Goal: Task Accomplishment & Management: Manage account settings

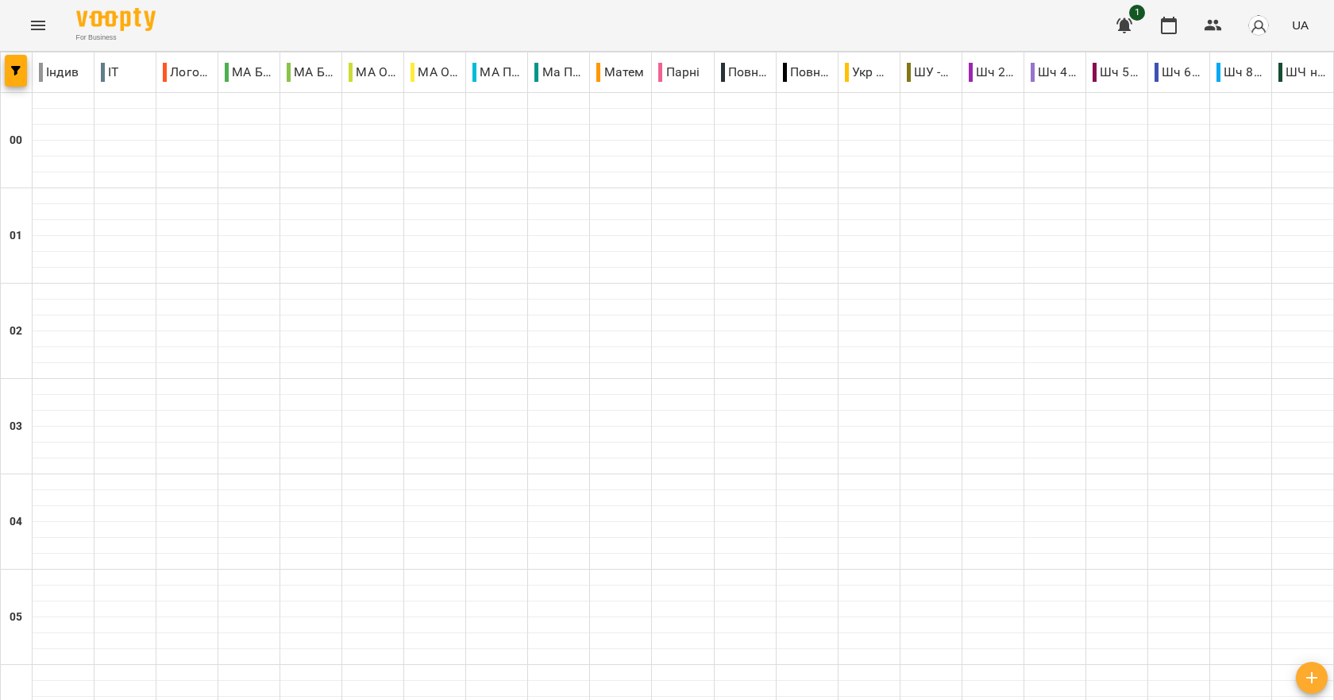
scroll to position [1747, 0]
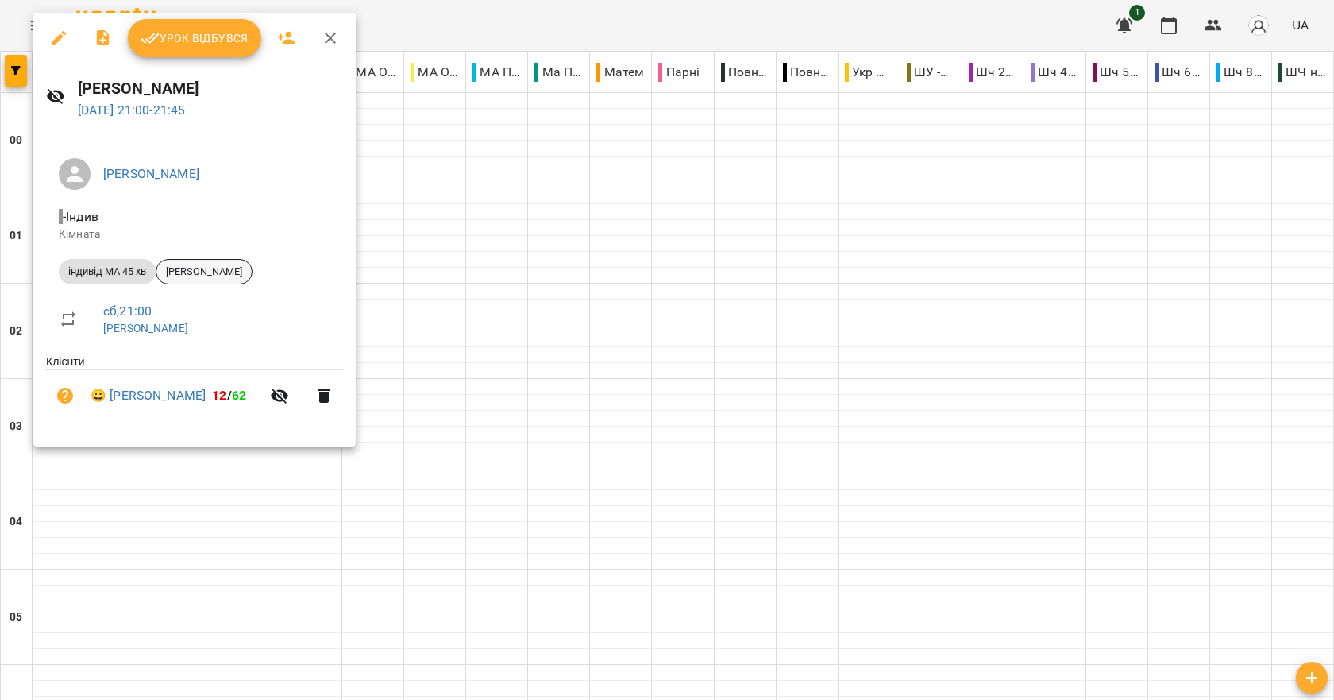
click at [184, 272] on span "Марк Бігун" at bounding box center [203, 271] width 95 height 14
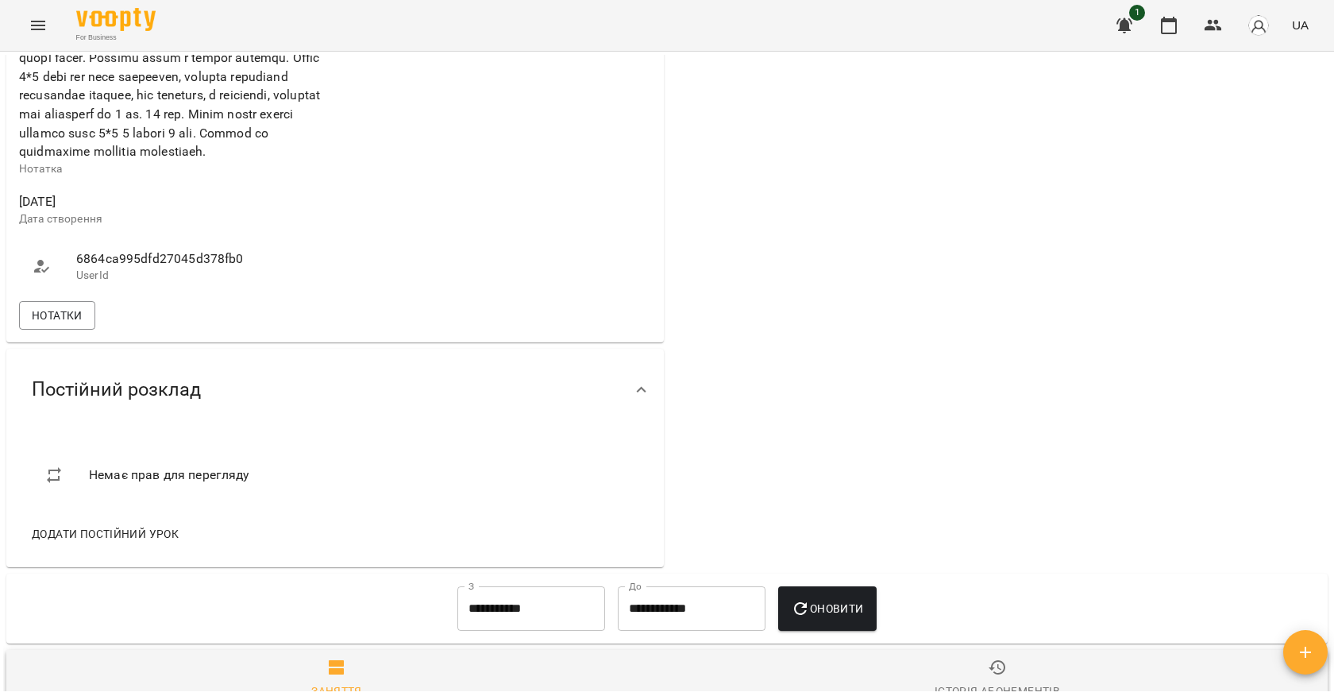
scroll to position [1061, 0]
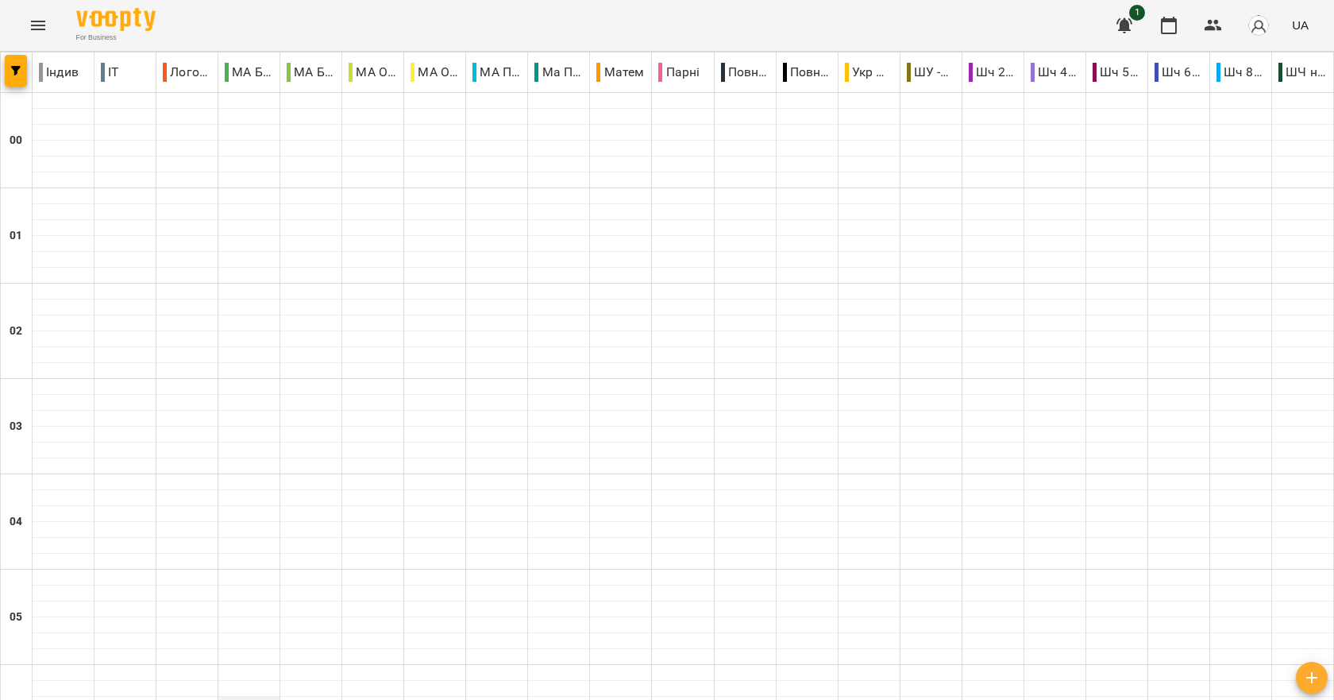
scroll to position [1786, 0]
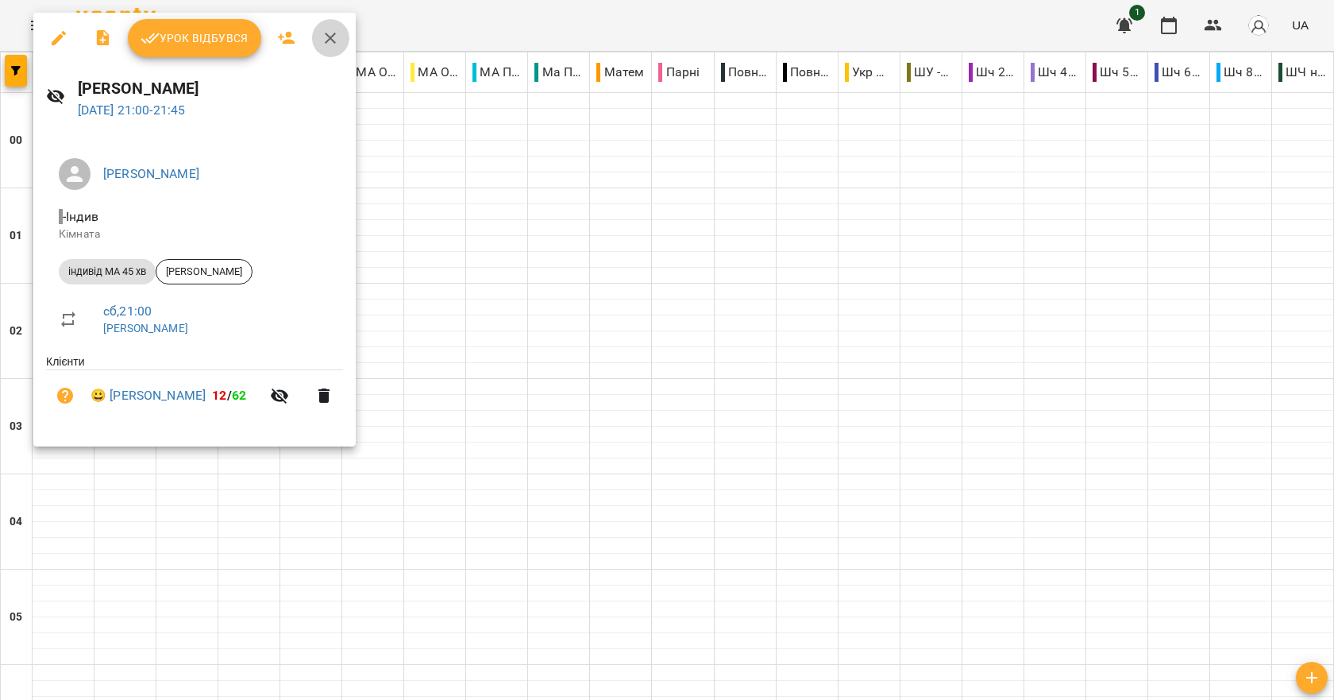
click at [342, 36] on button "button" at bounding box center [330, 38] width 38 height 38
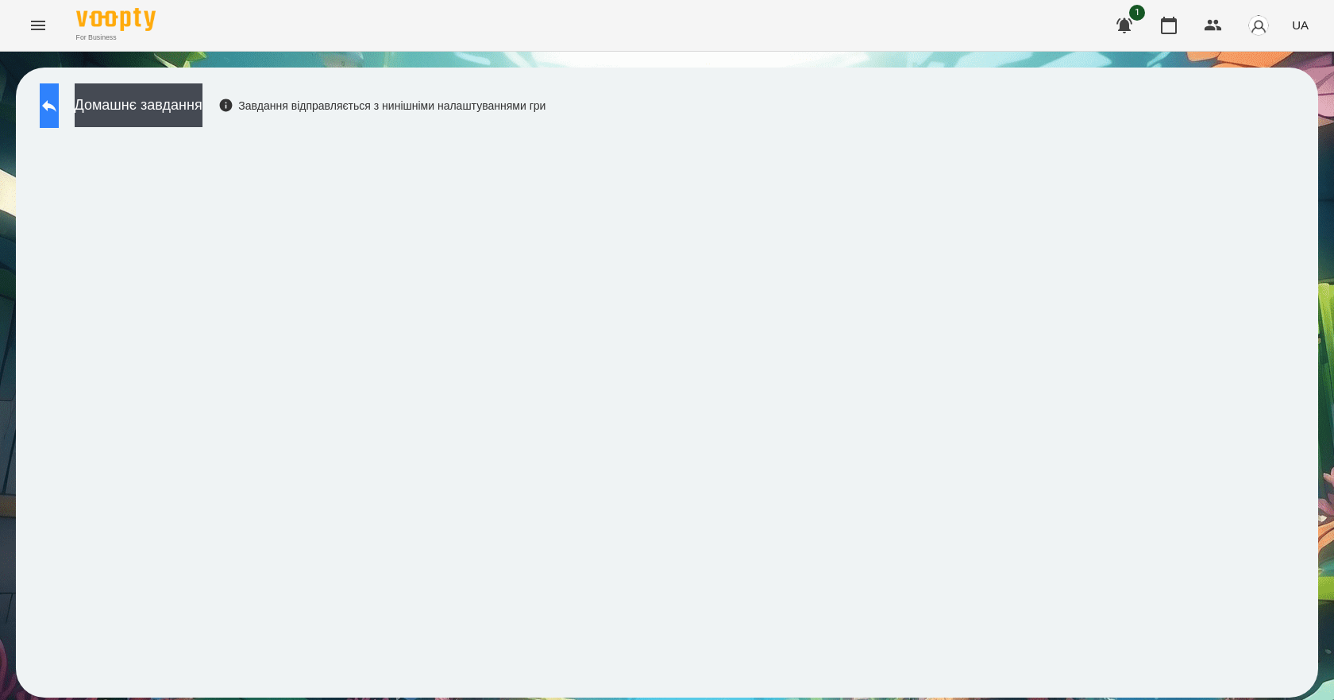
click at [59, 110] on icon at bounding box center [49, 105] width 19 height 19
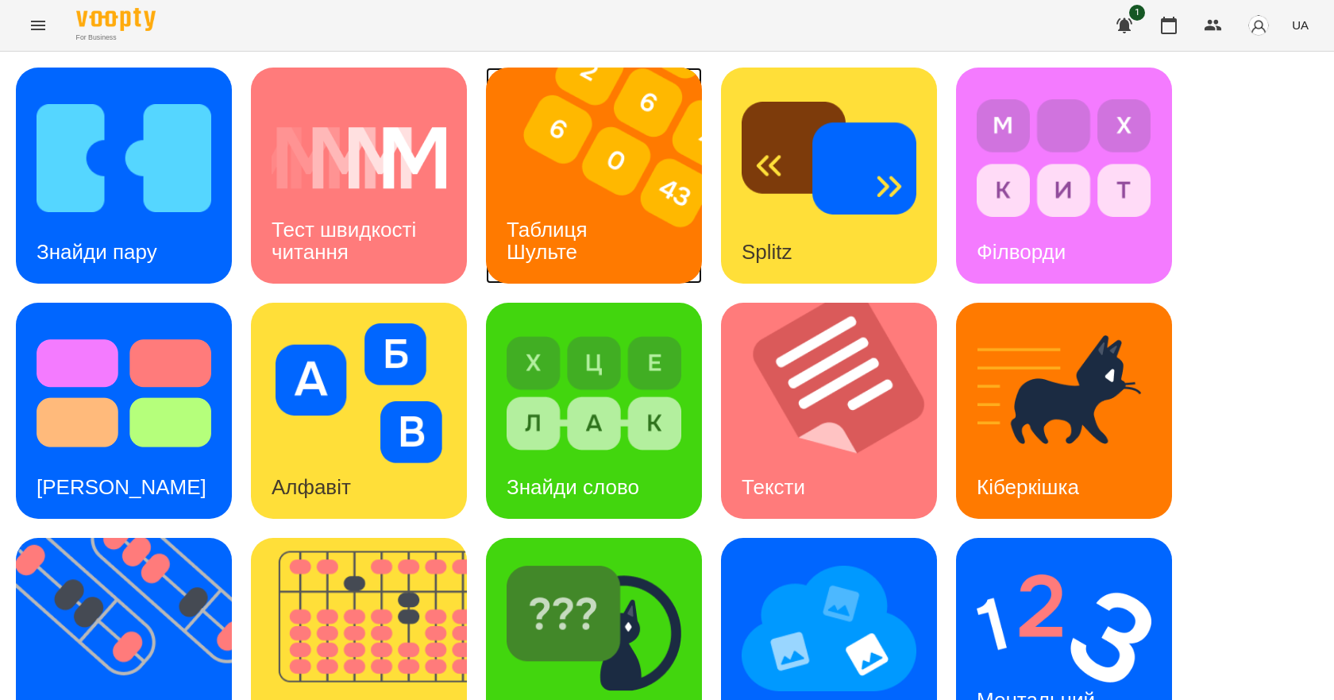
click at [525, 235] on h3 "Таблиця Шульте" at bounding box center [550, 240] width 87 height 45
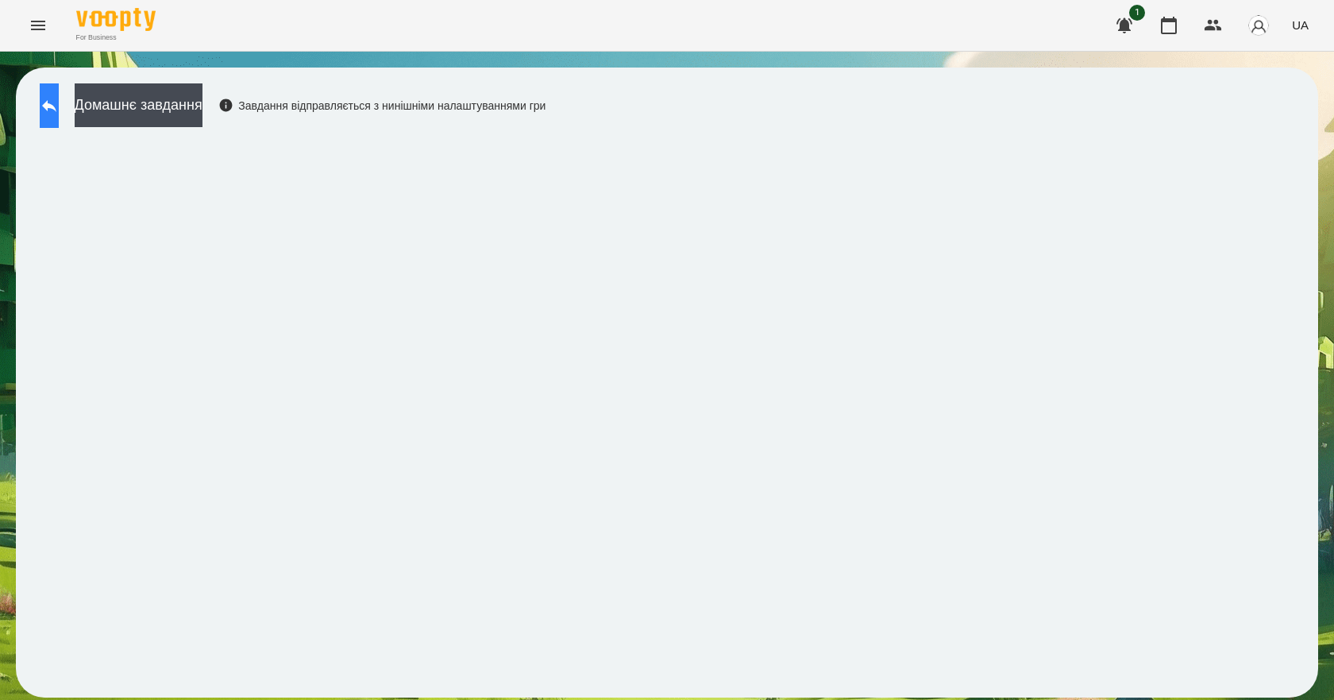
click at [59, 102] on button at bounding box center [49, 105] width 19 height 44
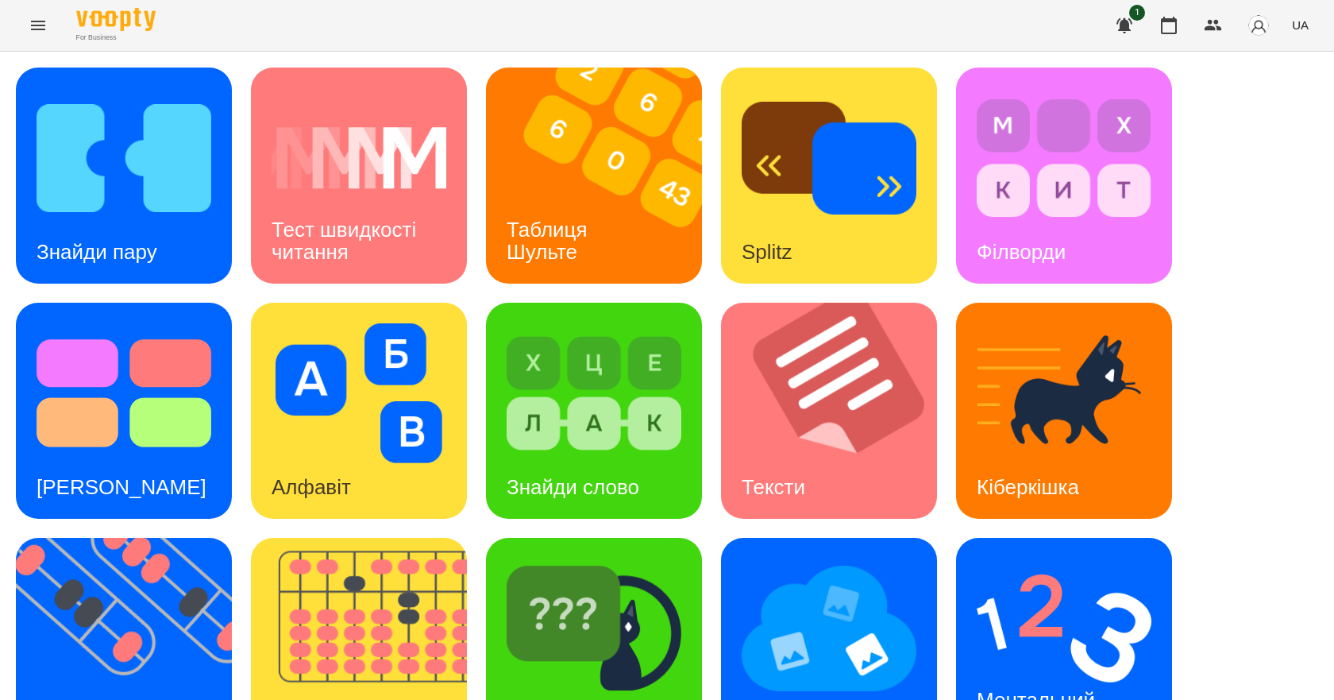
scroll to position [305, 0]
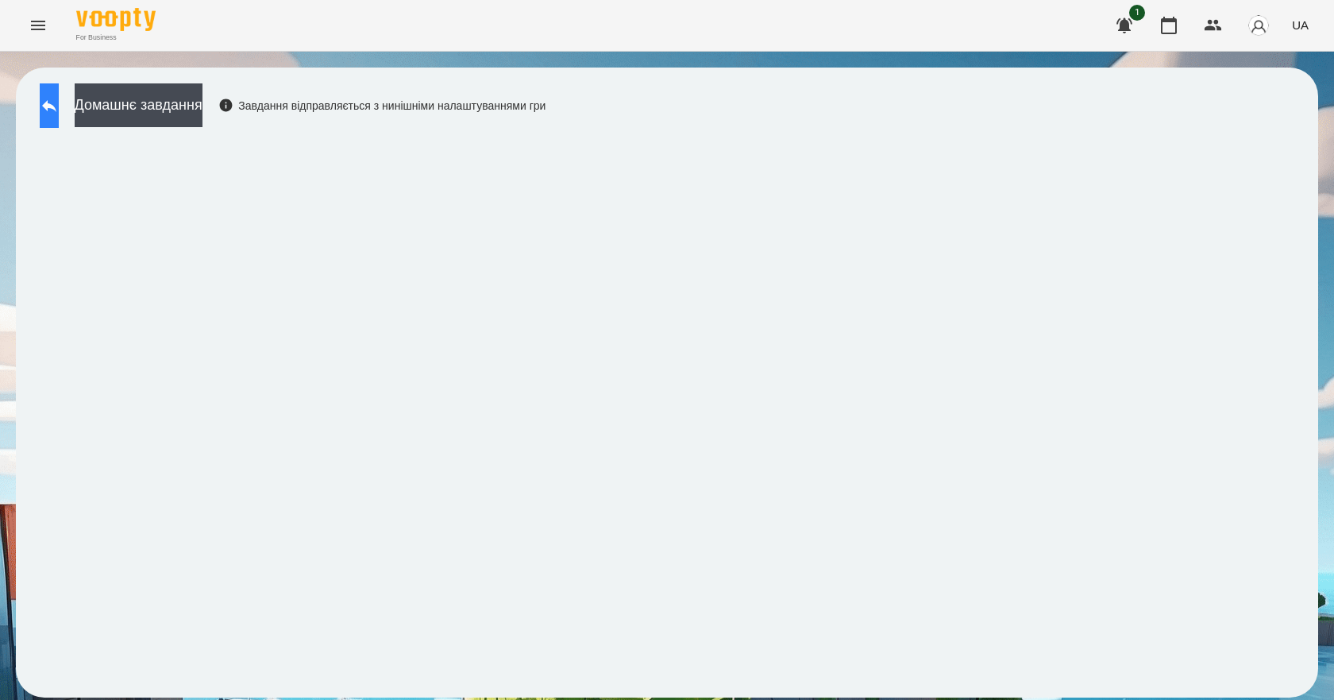
click at [53, 115] on button at bounding box center [49, 105] width 19 height 44
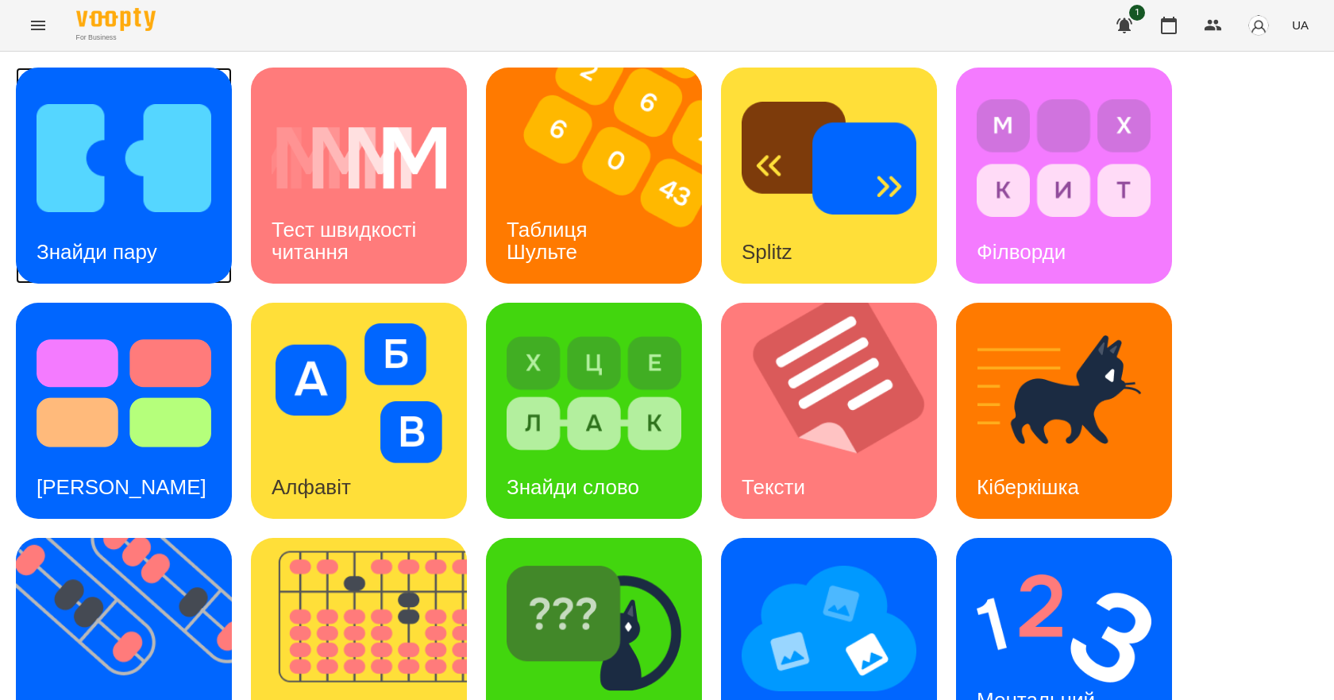
click at [125, 222] on div "Знайди пару" at bounding box center [97, 252] width 162 height 63
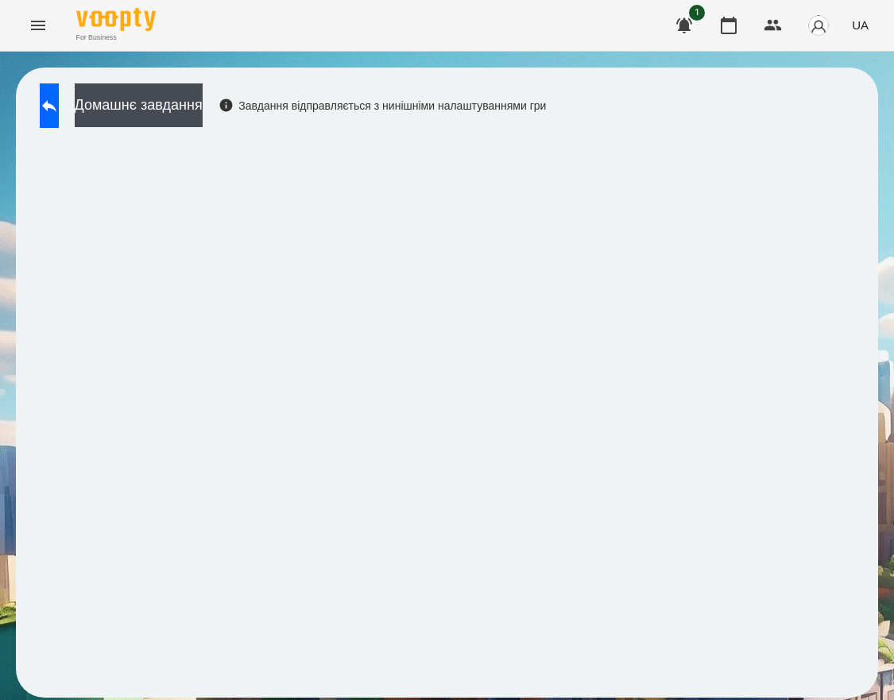
click at [771, 112] on div "Домашнє завдання Завдання відправляється з нинішніми налаштуваннями гри" at bounding box center [447, 383] width 862 height 630
click at [54, 97] on button at bounding box center [49, 105] width 19 height 44
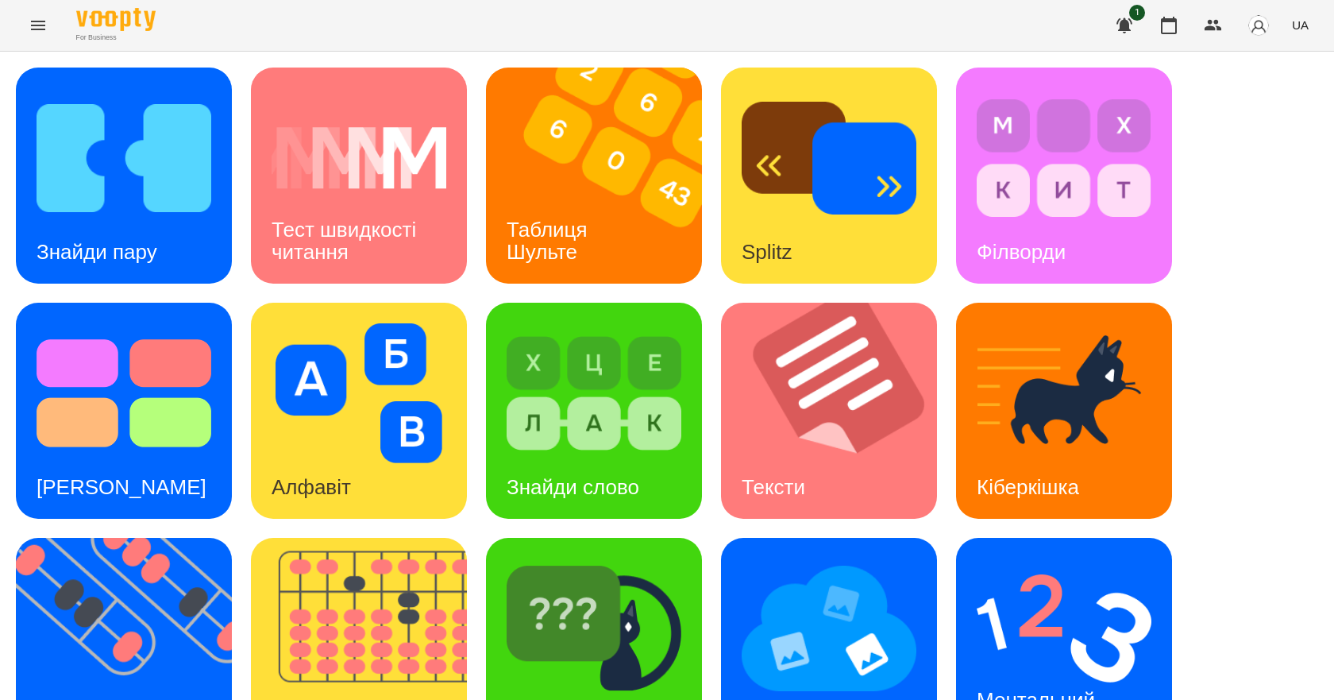
scroll to position [305, 0]
click at [893, 688] on h3 "Ментальний рахунок" at bounding box center [1039, 710] width 124 height 45
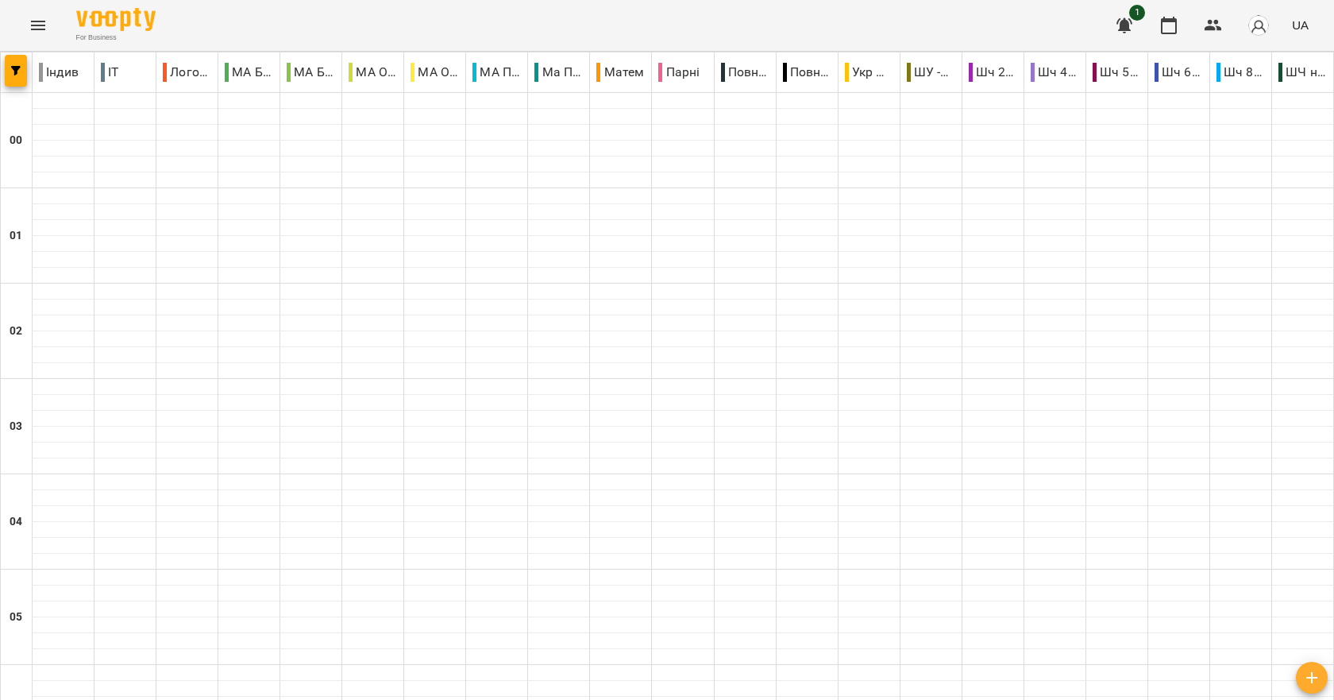
scroll to position [1786, 0]
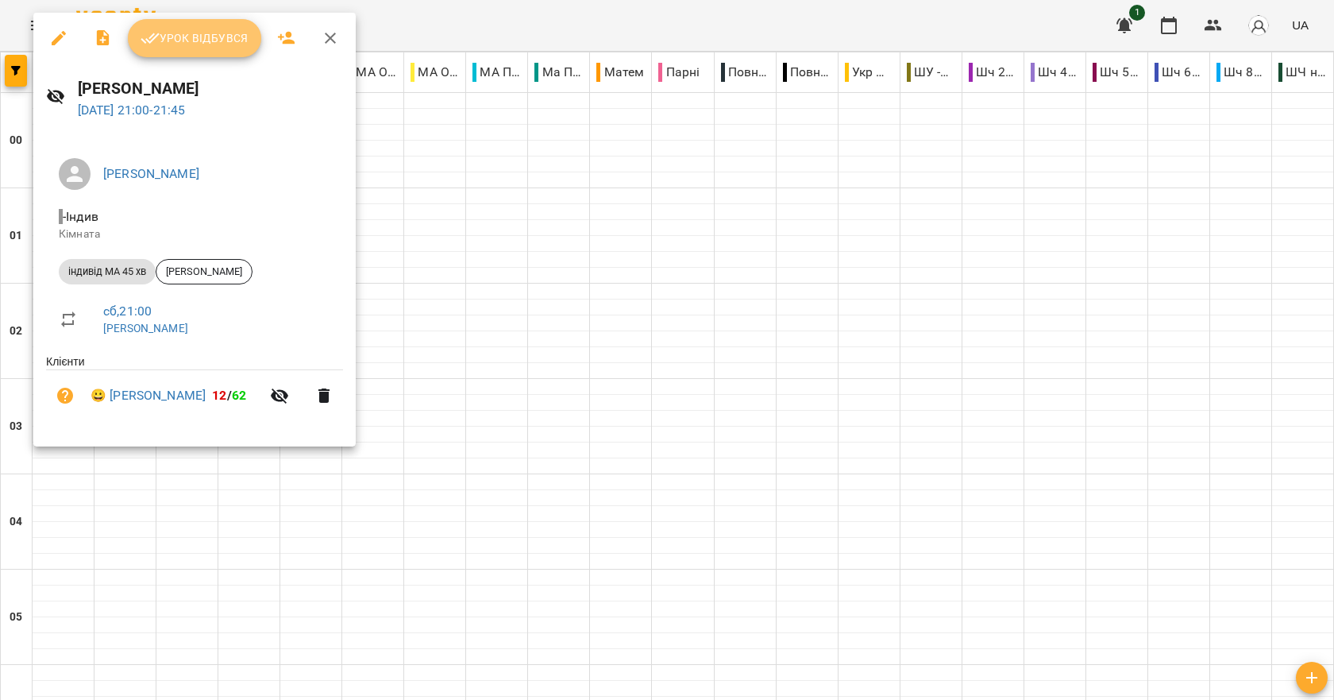
click at [209, 34] on span "Урок відбувся" at bounding box center [195, 38] width 108 height 19
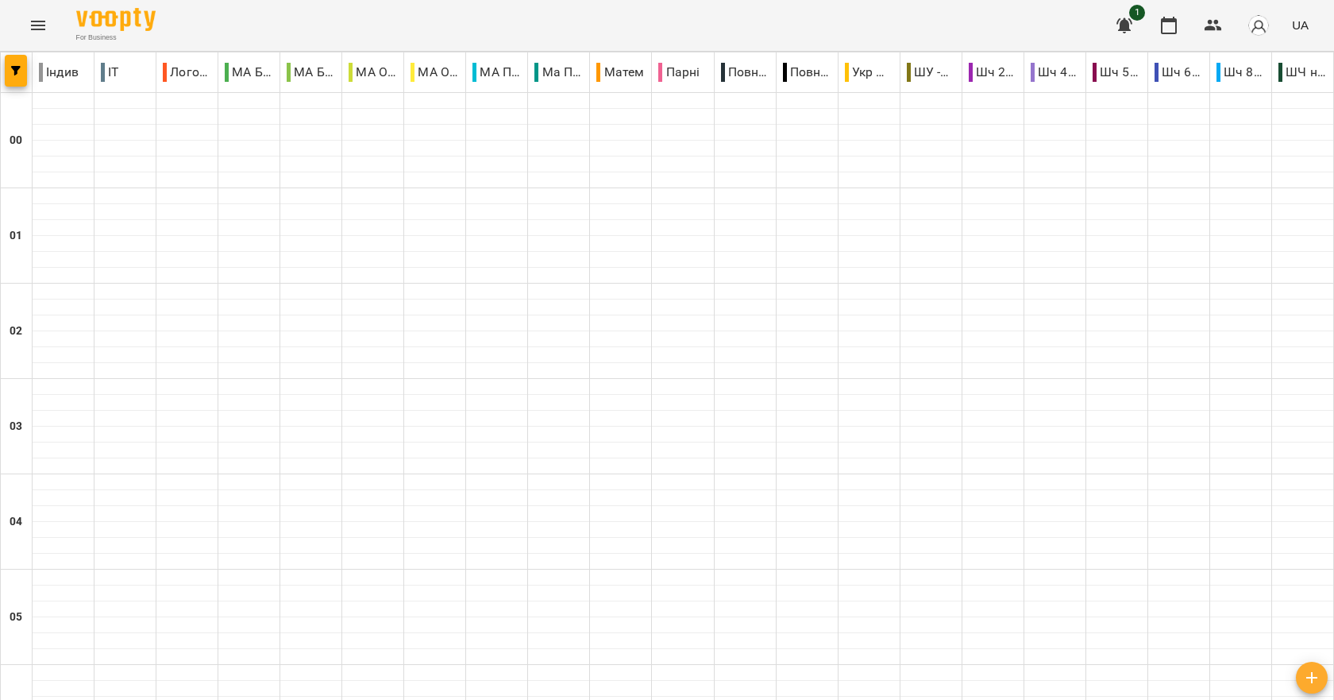
scroll to position [1786, 0]
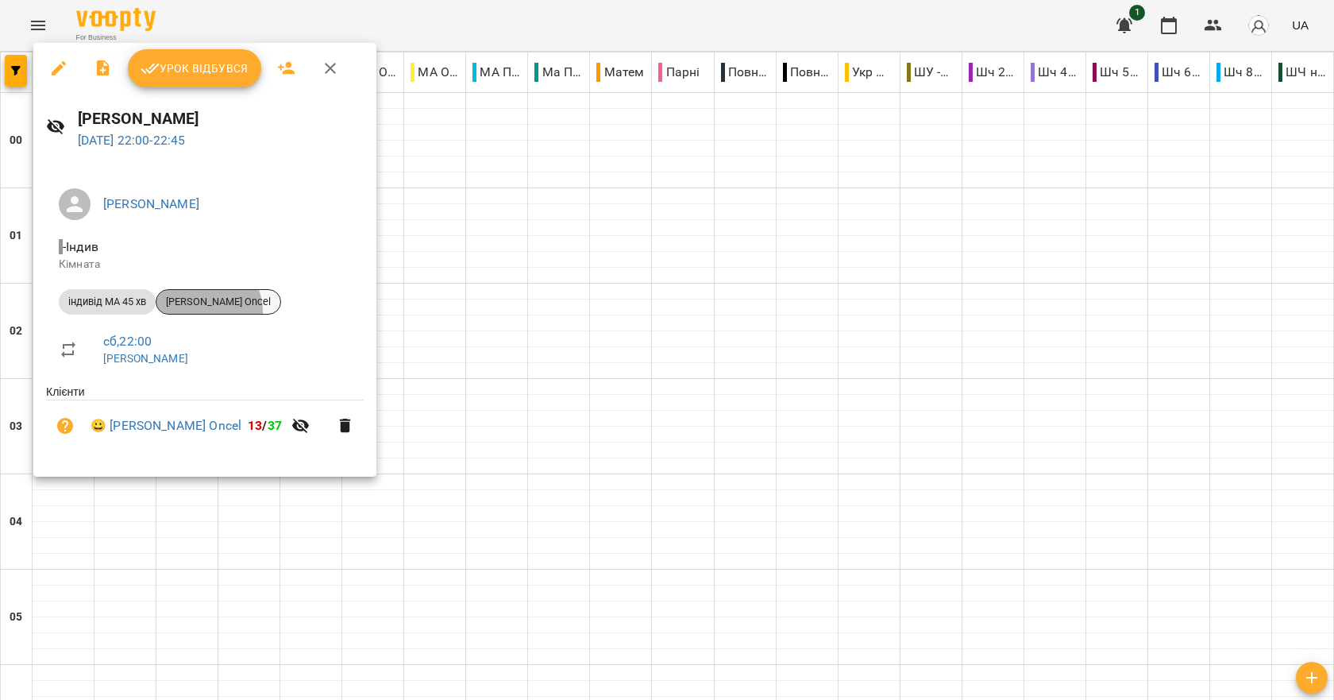
click at [199, 312] on div "Аріша Helin Oncel" at bounding box center [218, 301] width 125 height 25
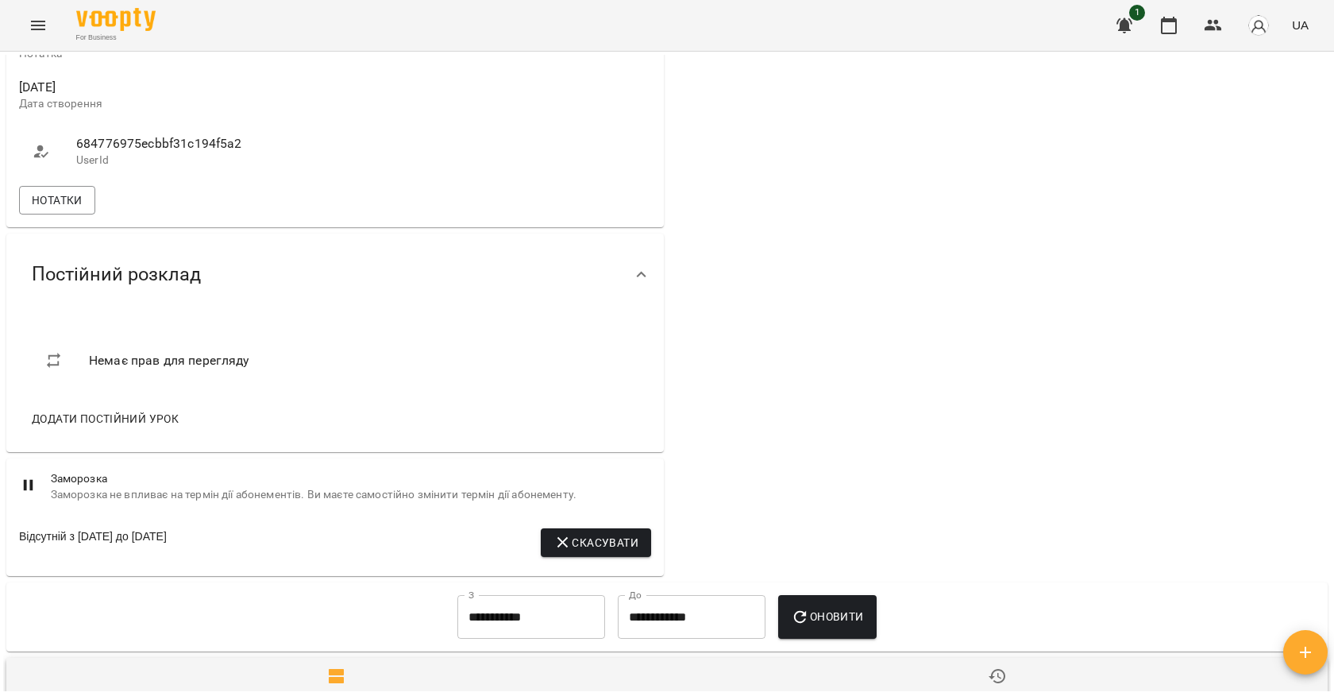
scroll to position [874, 0]
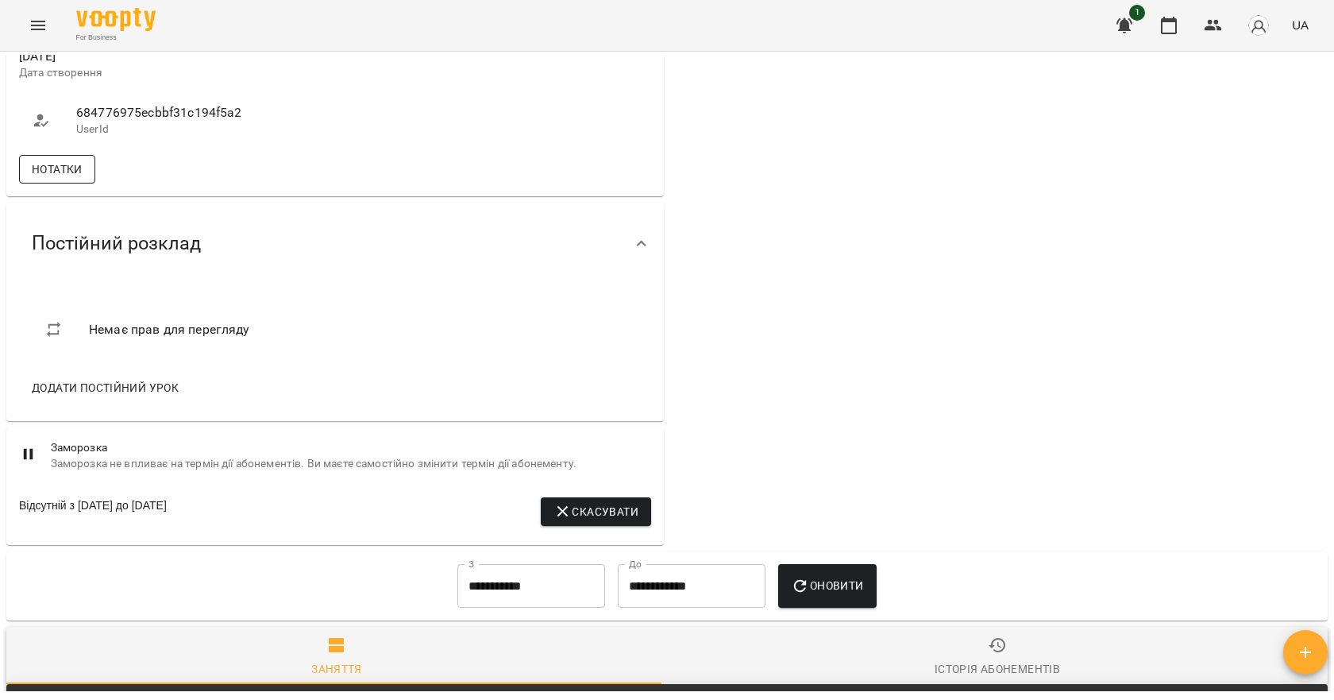
click at [77, 183] on button "Нотатки" at bounding box center [57, 169] width 76 height 29
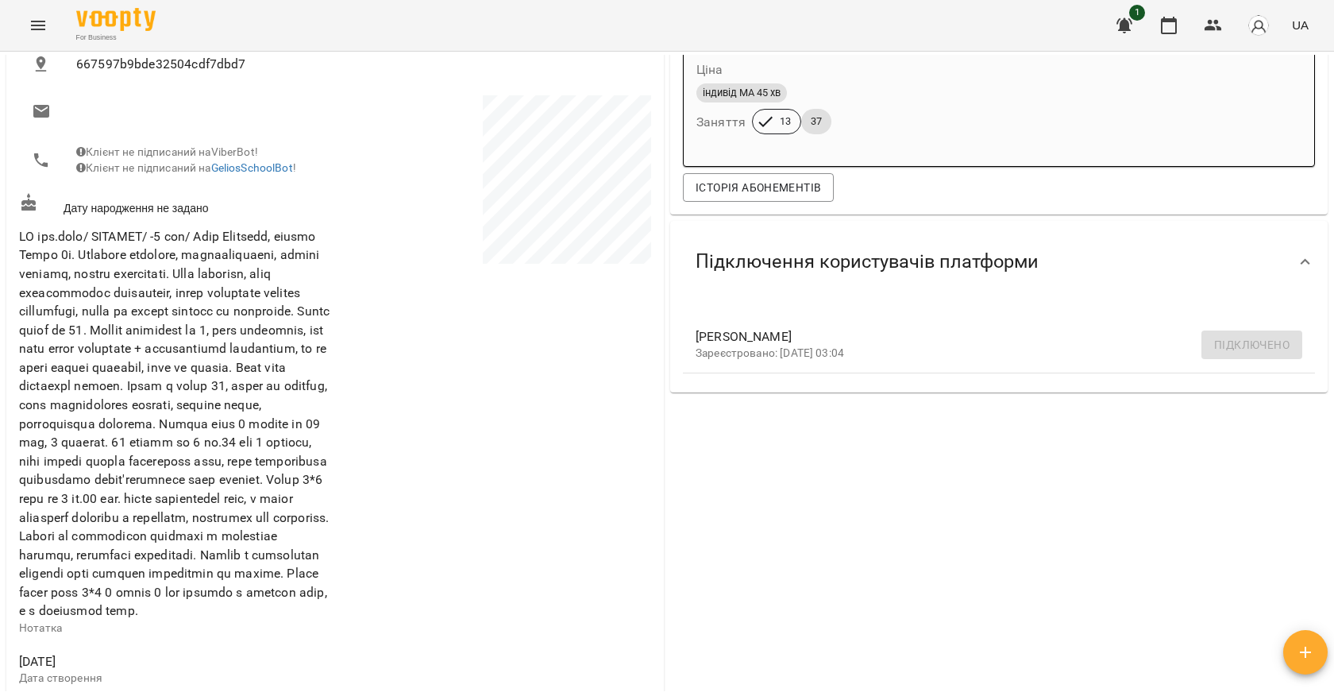
scroll to position [0, 0]
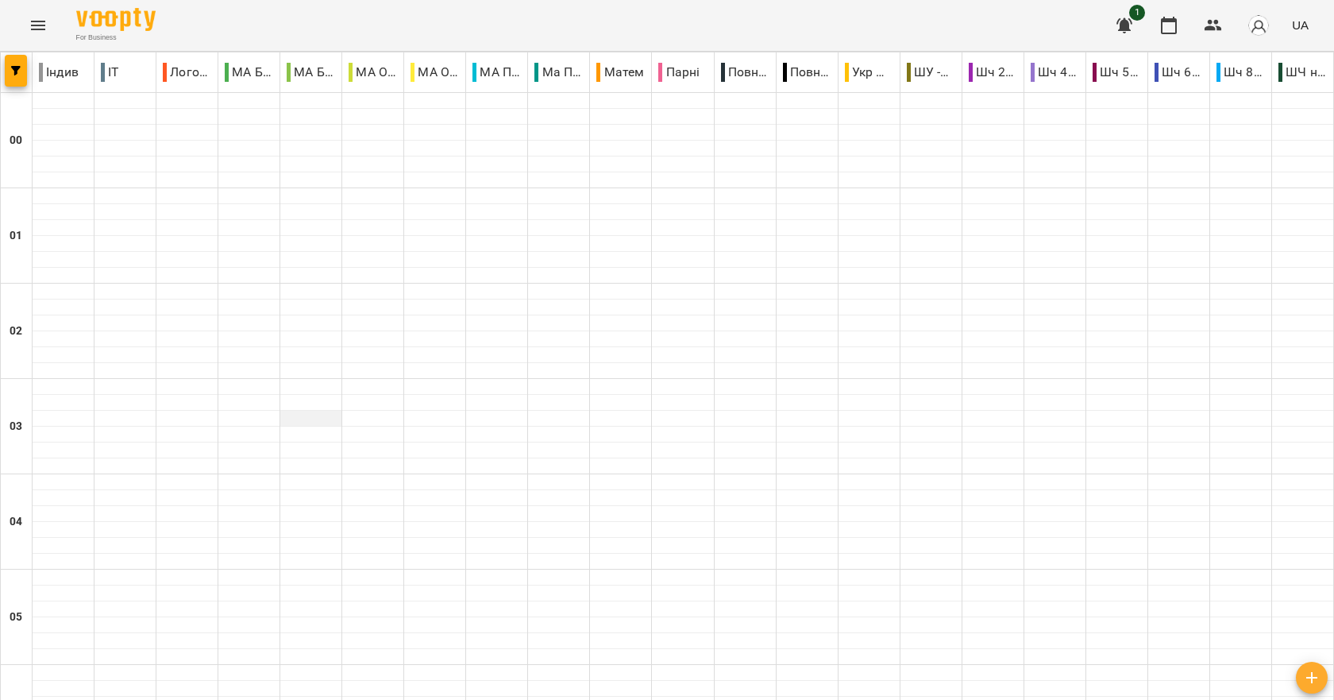
scroll to position [1786, 0]
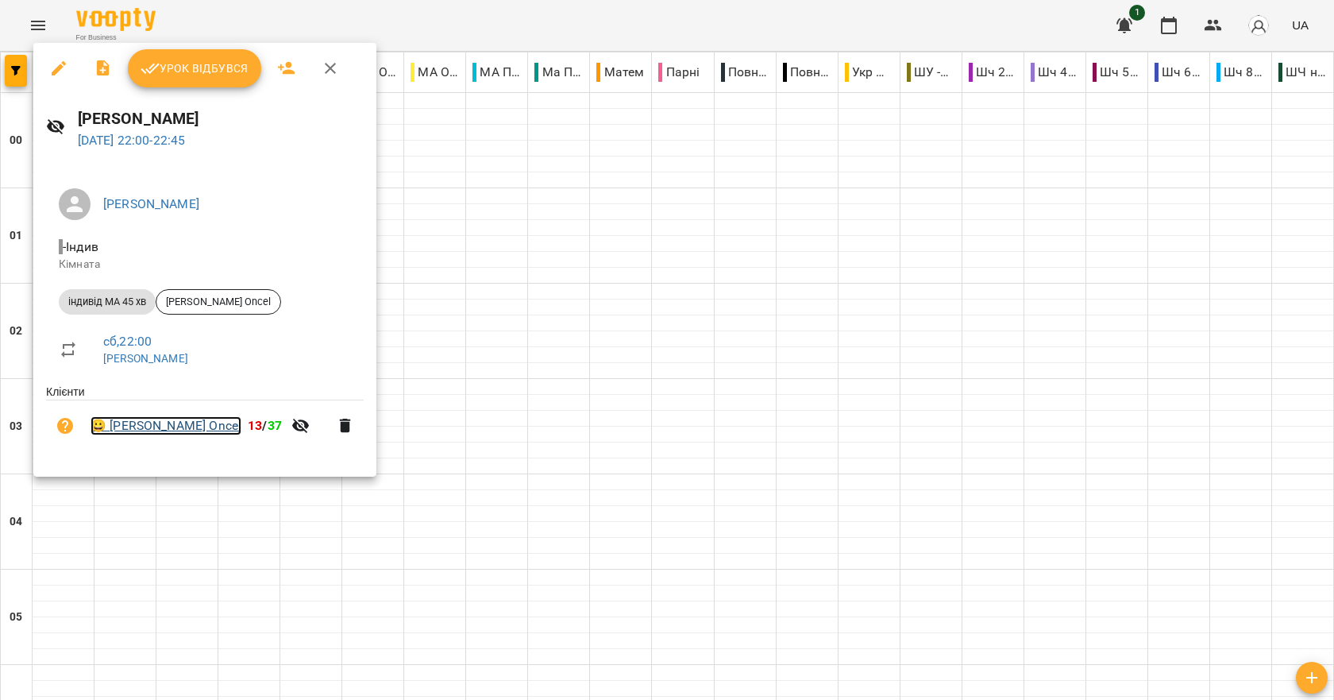
click at [190, 429] on link "😀 Аріша Helin Oncel" at bounding box center [166, 425] width 151 height 19
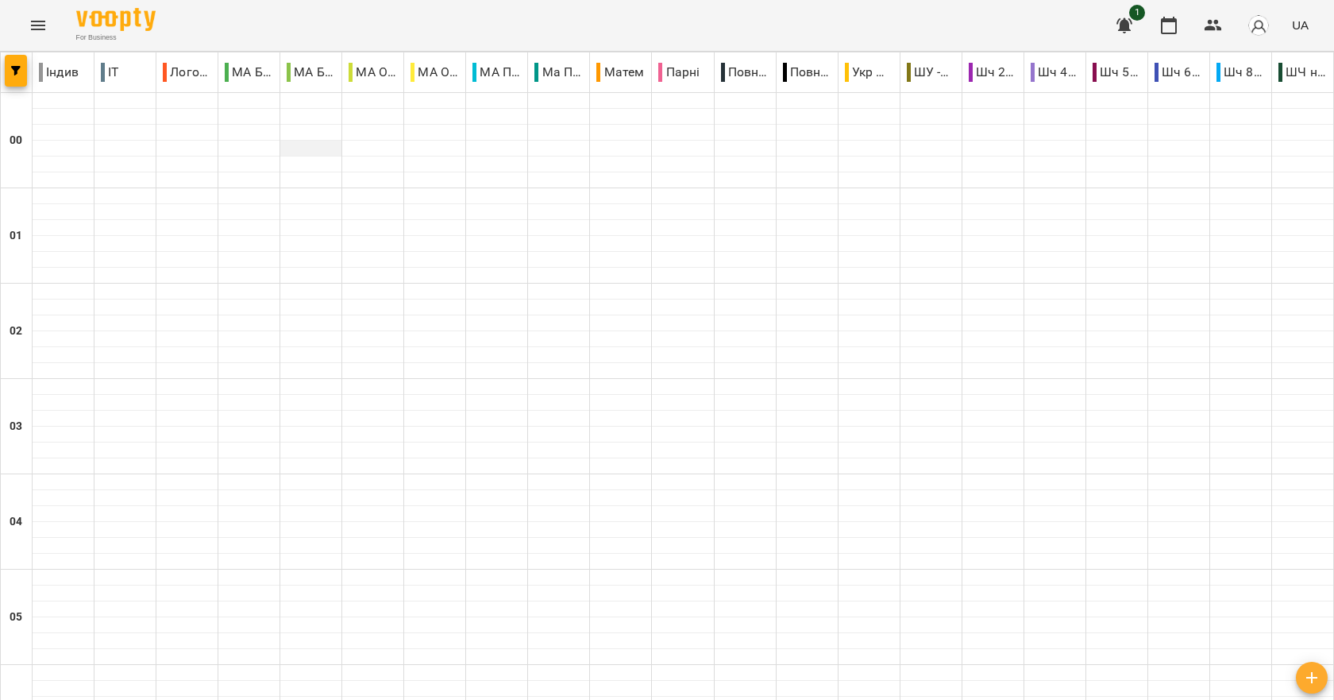
scroll to position [1786, 0]
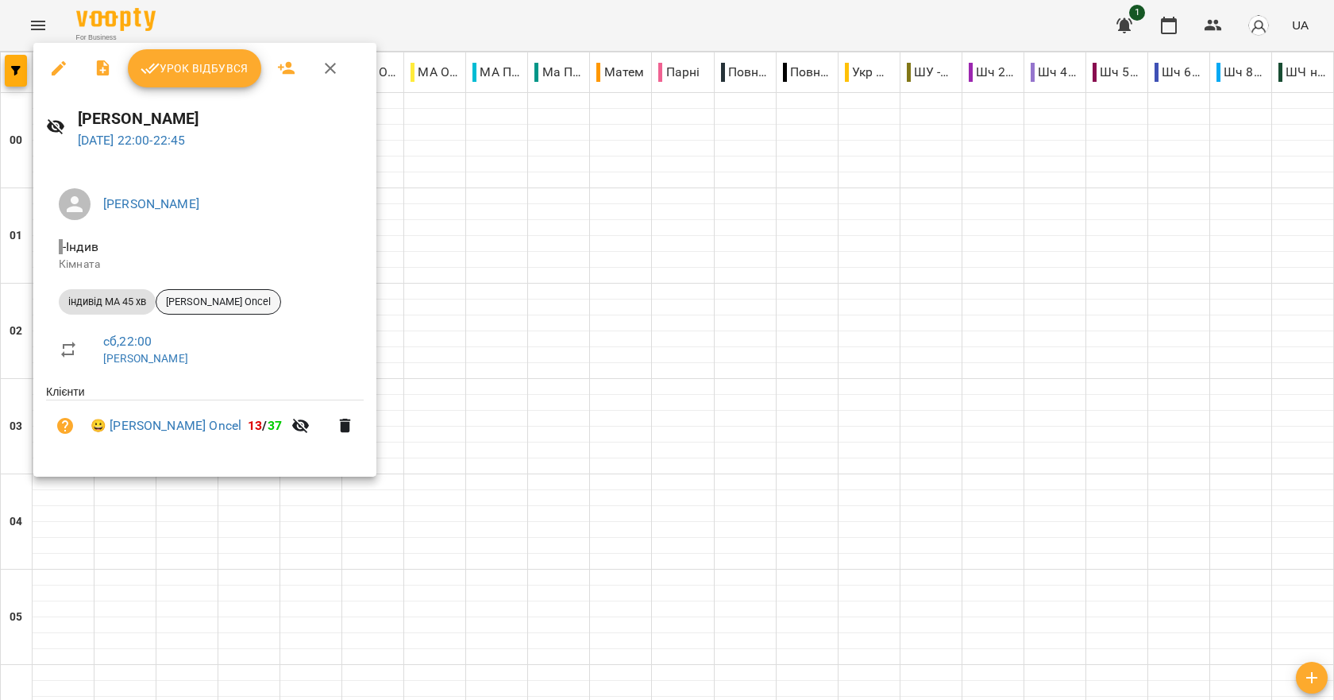
click at [172, 299] on span "Аріша Helin Oncel" at bounding box center [218, 302] width 124 height 14
